Goal: Information Seeking & Learning: Learn about a topic

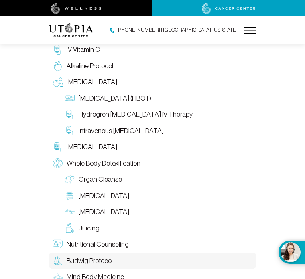
scroll to position [1178, 0]
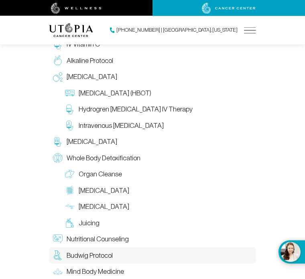
click at [103, 186] on span "[MEDICAL_DATA]" at bounding box center [104, 191] width 51 height 10
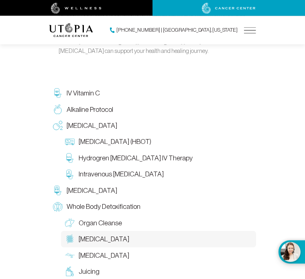
scroll to position [1179, 0]
click at [91, 121] on span "[MEDICAL_DATA]" at bounding box center [92, 126] width 51 height 10
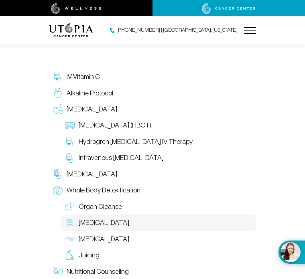
scroll to position [1179, 0]
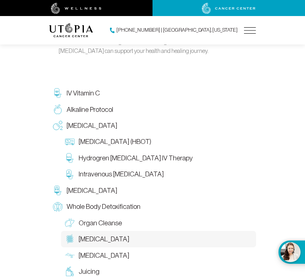
click at [139, 169] on span "Intravenous [MEDICAL_DATA]" at bounding box center [121, 174] width 85 height 10
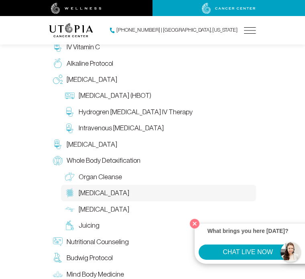
scroll to position [1224, 0]
